Goal: Find specific page/section: Find specific page/section

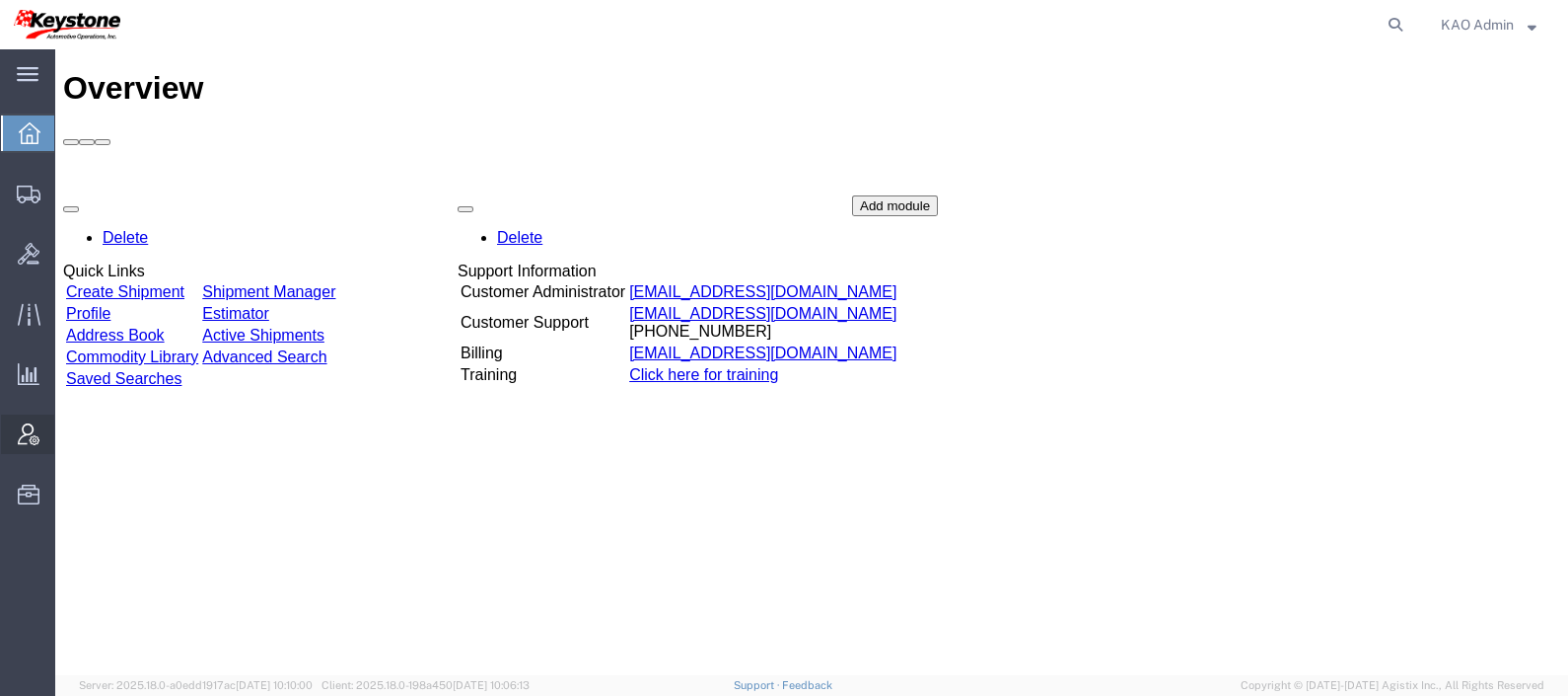
click at [22, 434] on icon at bounding box center [29, 434] width 22 height 22
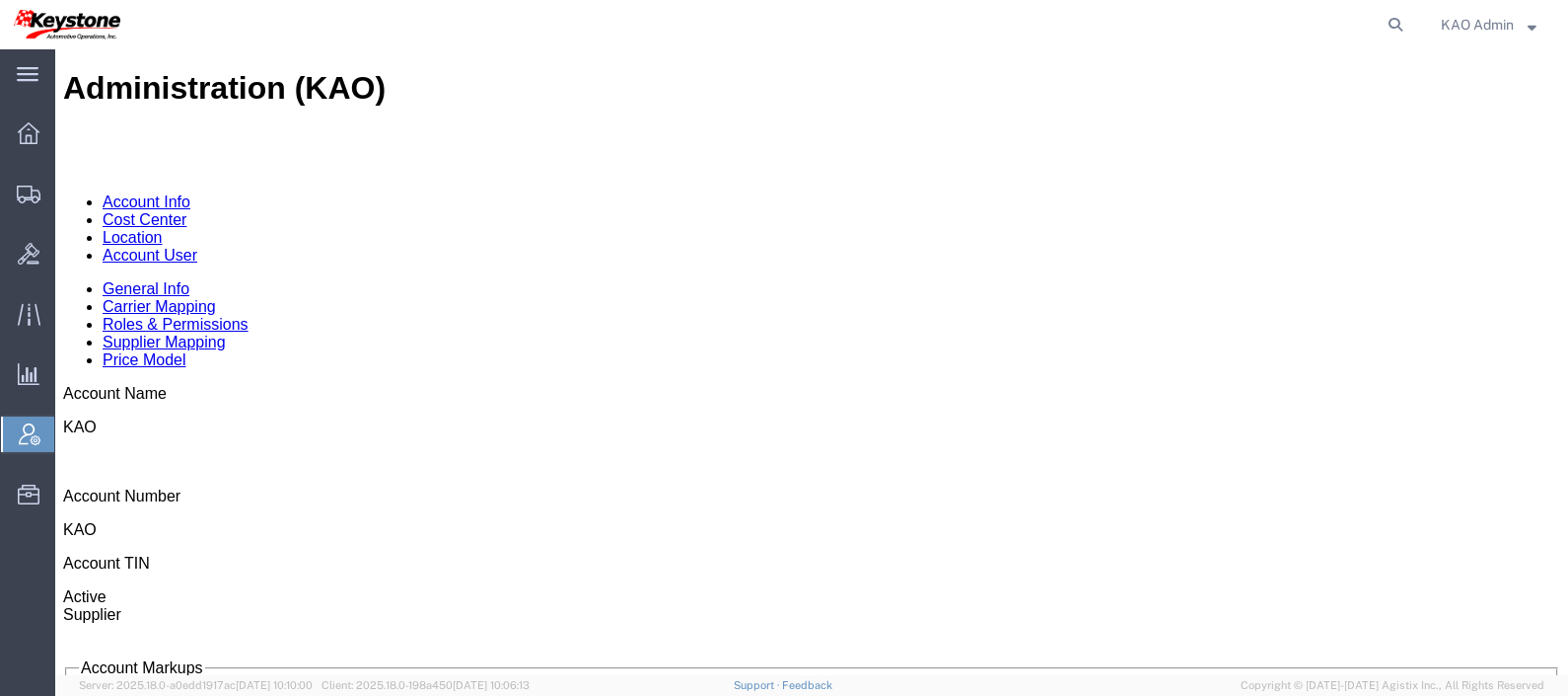
click at [163, 229] on link "Location" at bounding box center [132, 237] width 60 height 17
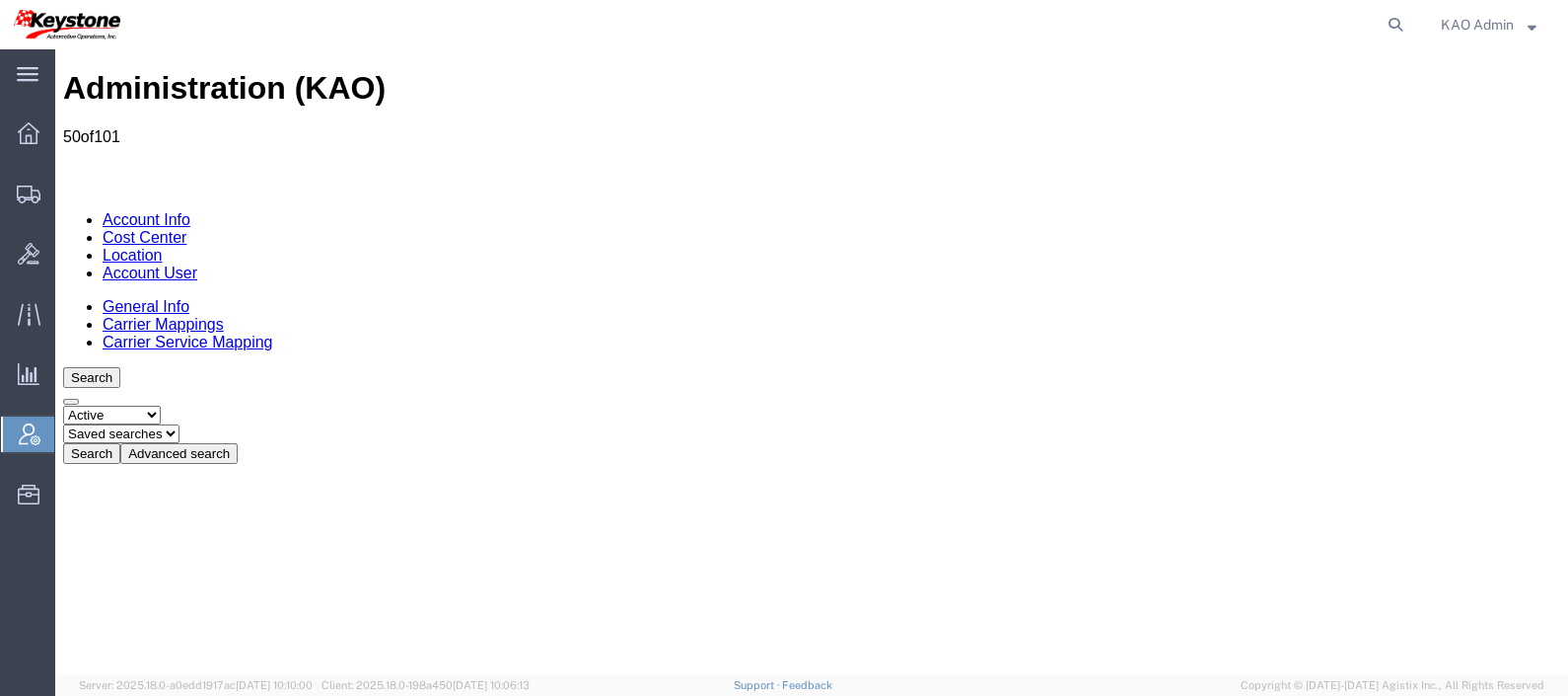
click at [238, 443] on button "Advanced search" at bounding box center [179, 453] width 117 height 21
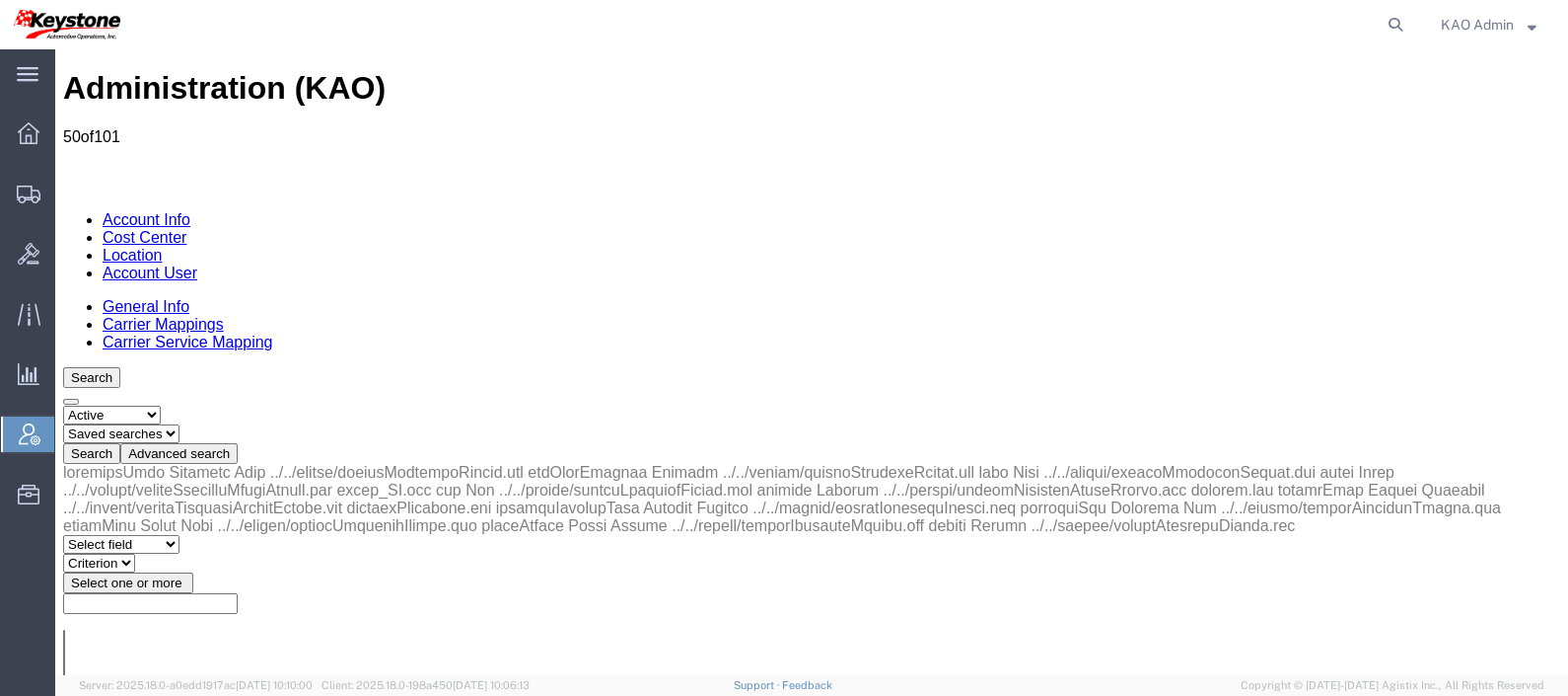
select select "city"
select select "contains"
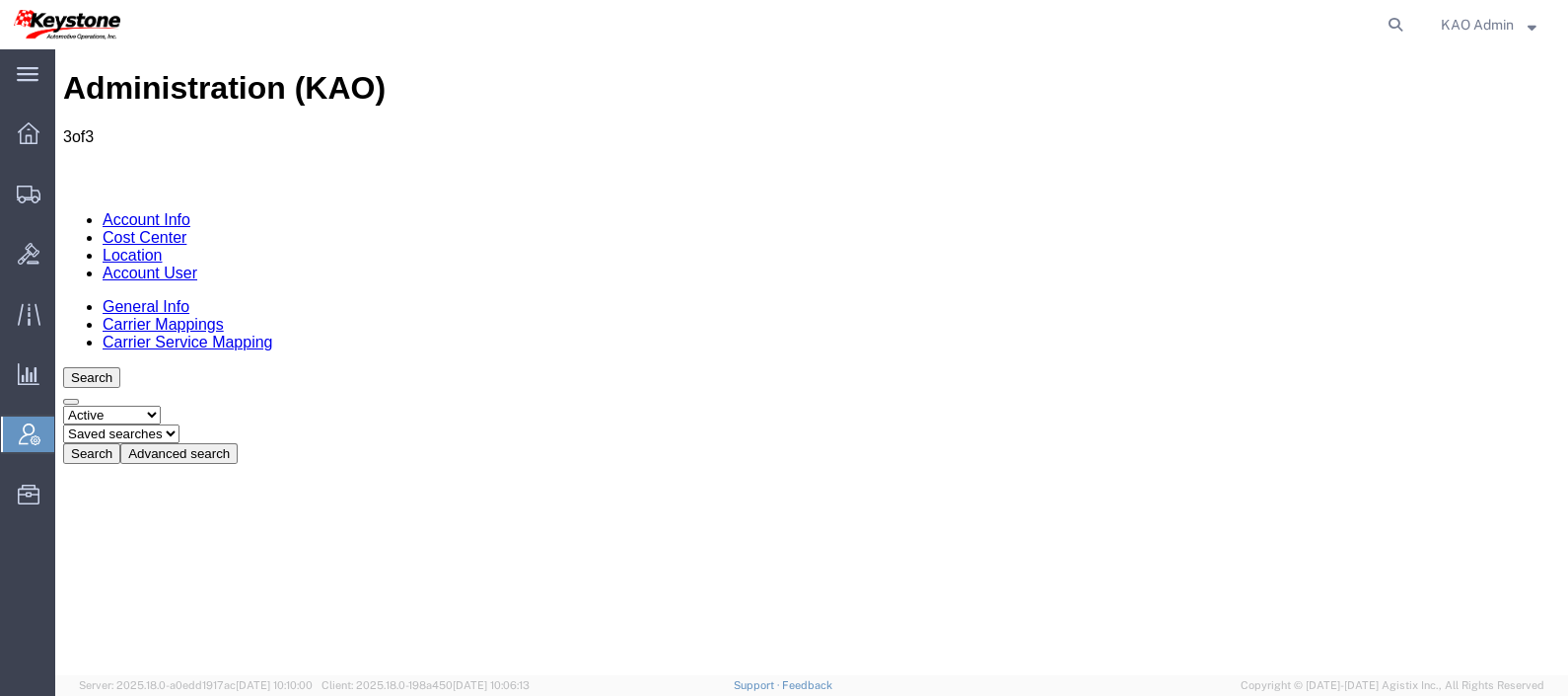
click at [238, 443] on button "Advanced search" at bounding box center [179, 453] width 117 height 21
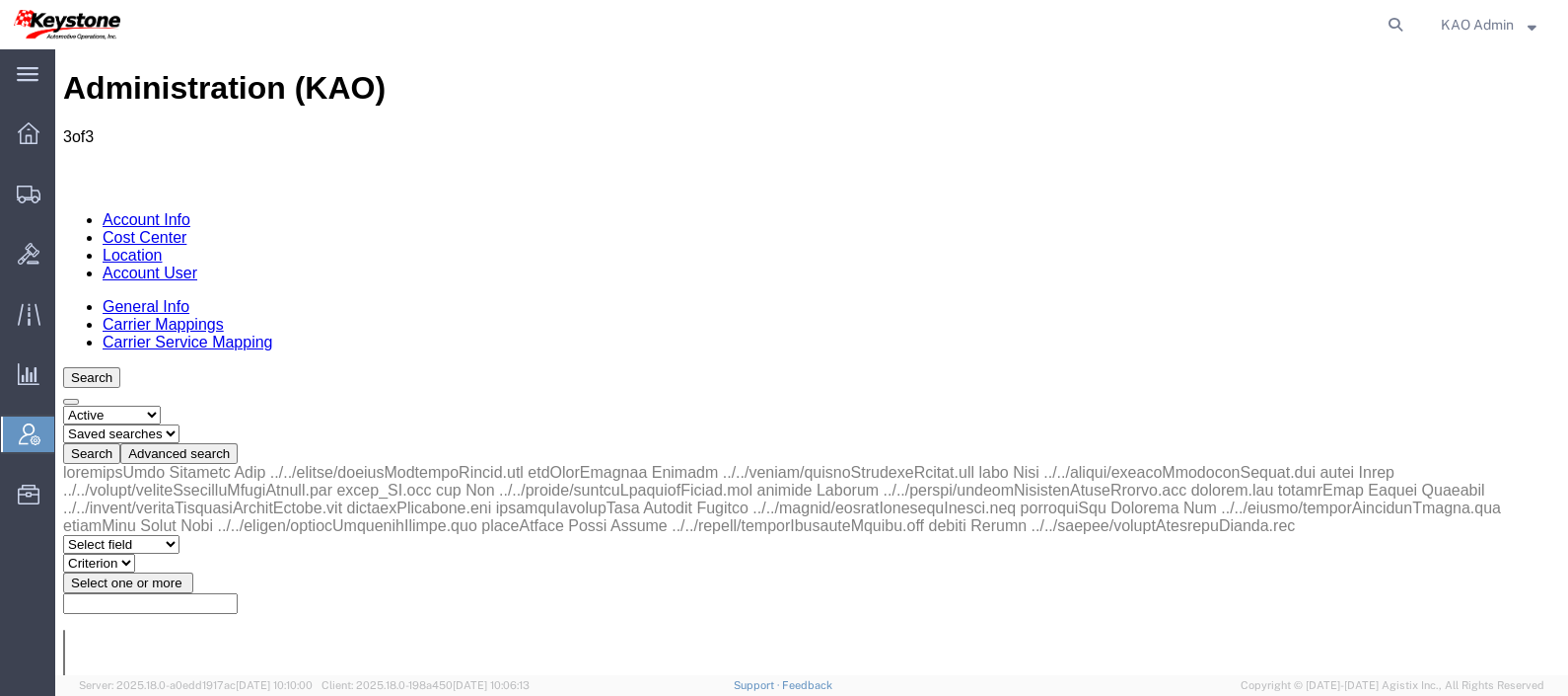
type input "[PERSON_NAME]"
